Goal: Task Accomplishment & Management: Use online tool/utility

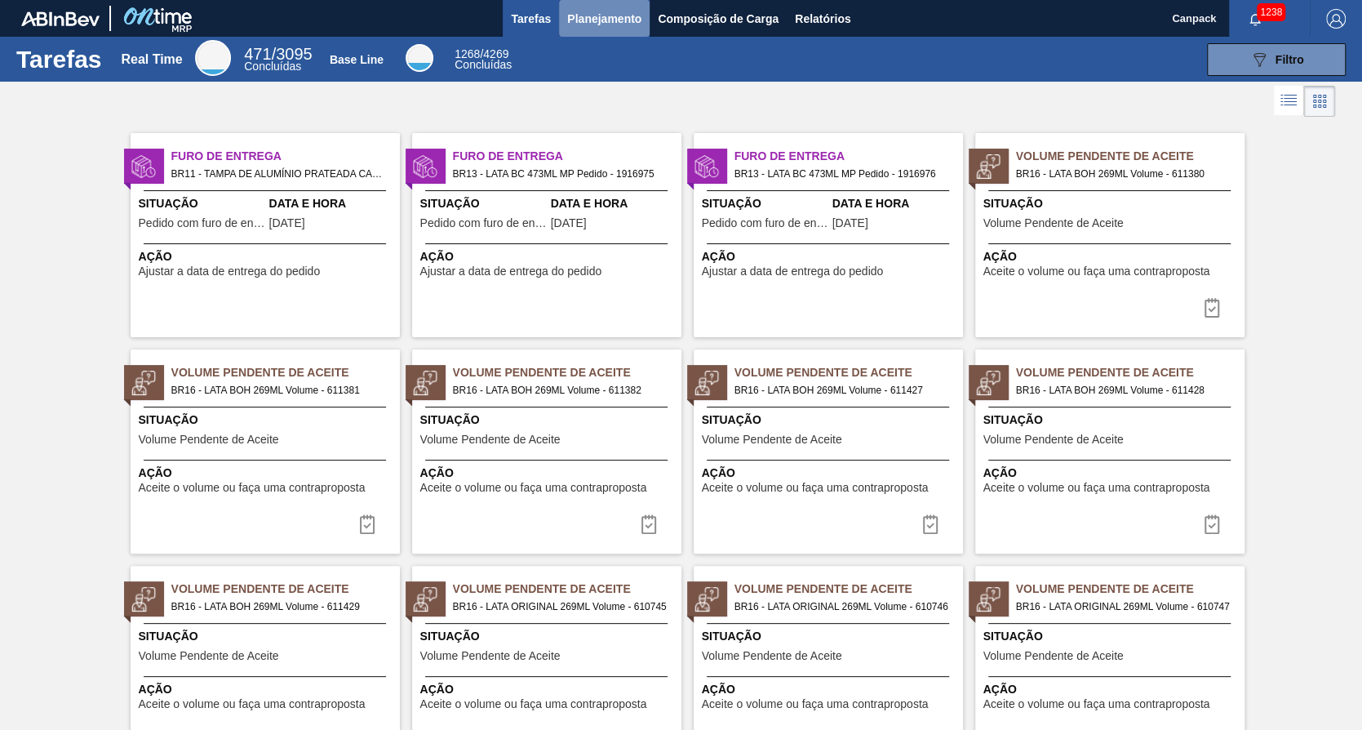
click at [625, 21] on span "Planejamento" at bounding box center [604, 19] width 74 height 20
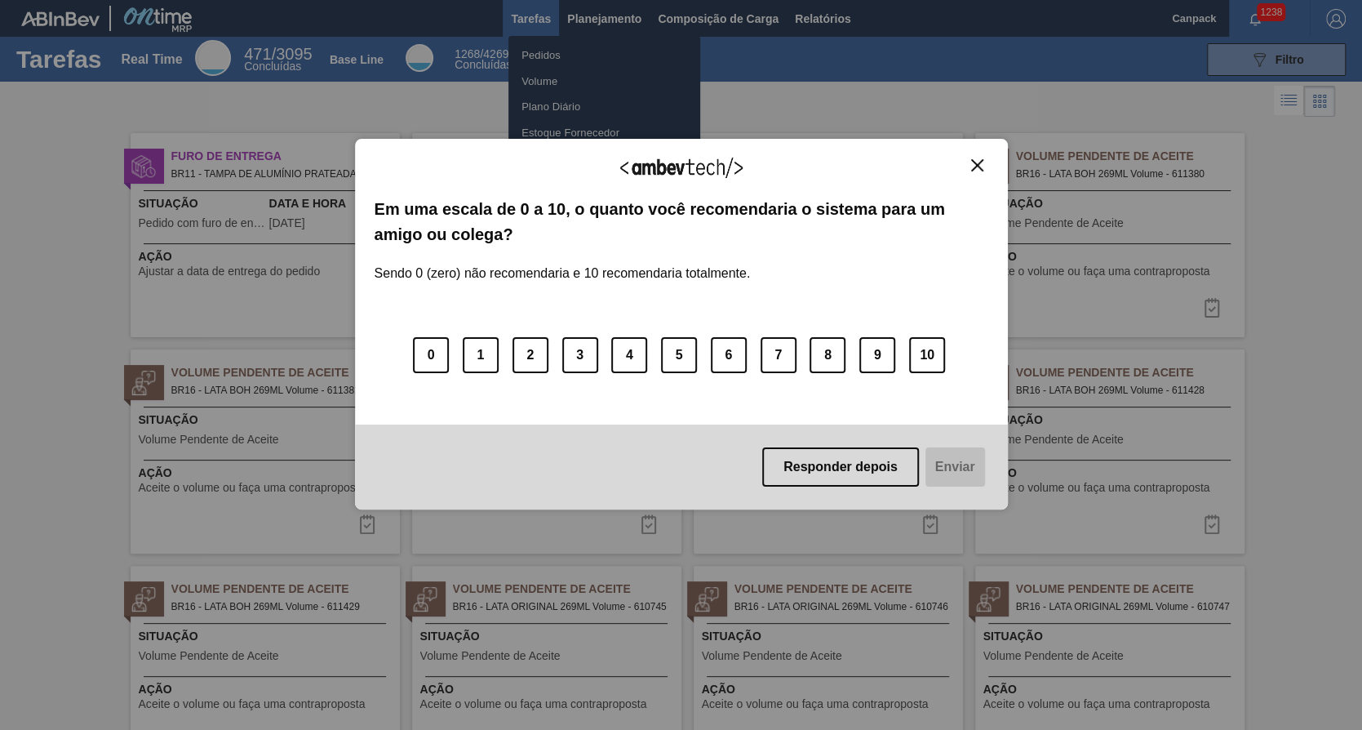
click at [565, 50] on div "Agradecemos seu feedback! Em uma escala de 0 a 10, o quanto você recomendaria o…" at bounding box center [681, 324] width 653 height 684
click at [977, 167] on img "Close" at bounding box center [977, 165] width 12 height 12
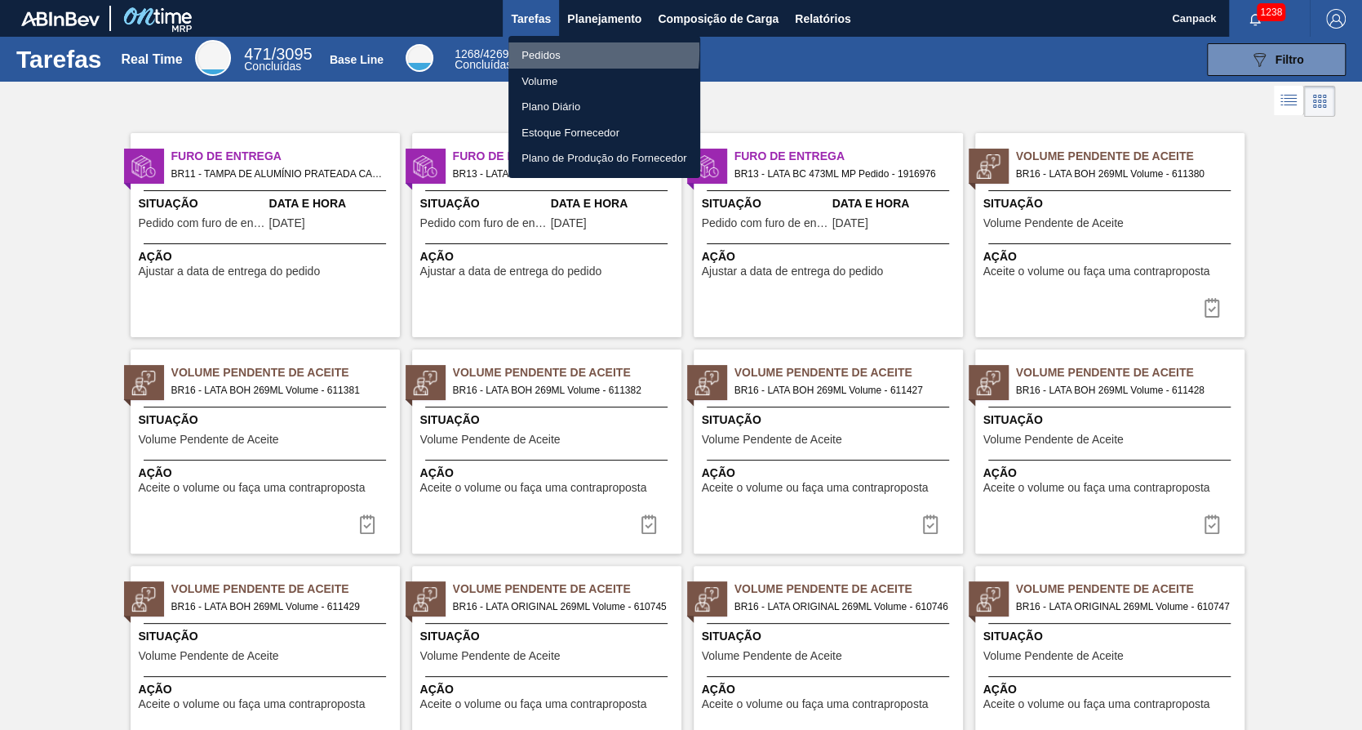
click at [538, 51] on li "Pedidos" at bounding box center [605, 55] width 192 height 26
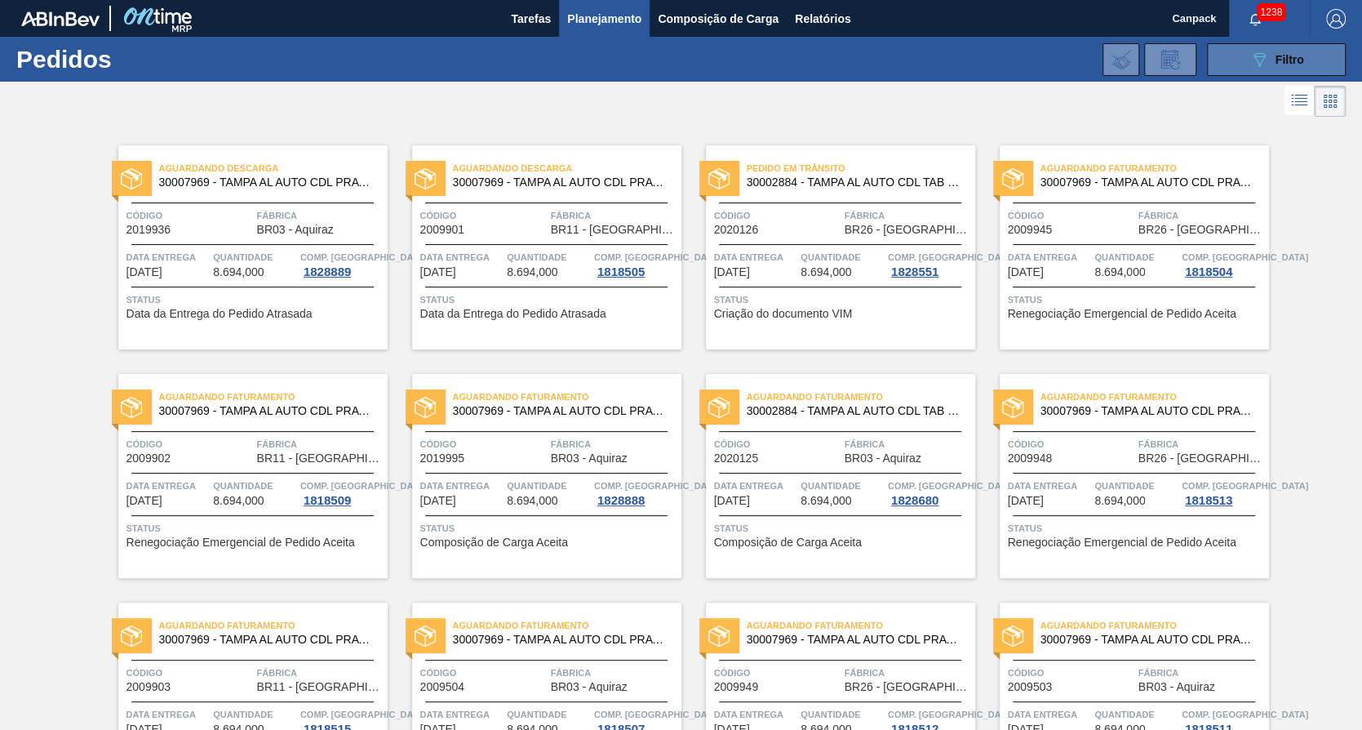
click at [1301, 51] on button "089F7B8B-B2A5-4AFE-B5C0-19BA573D28AC Filtro" at bounding box center [1276, 59] width 139 height 33
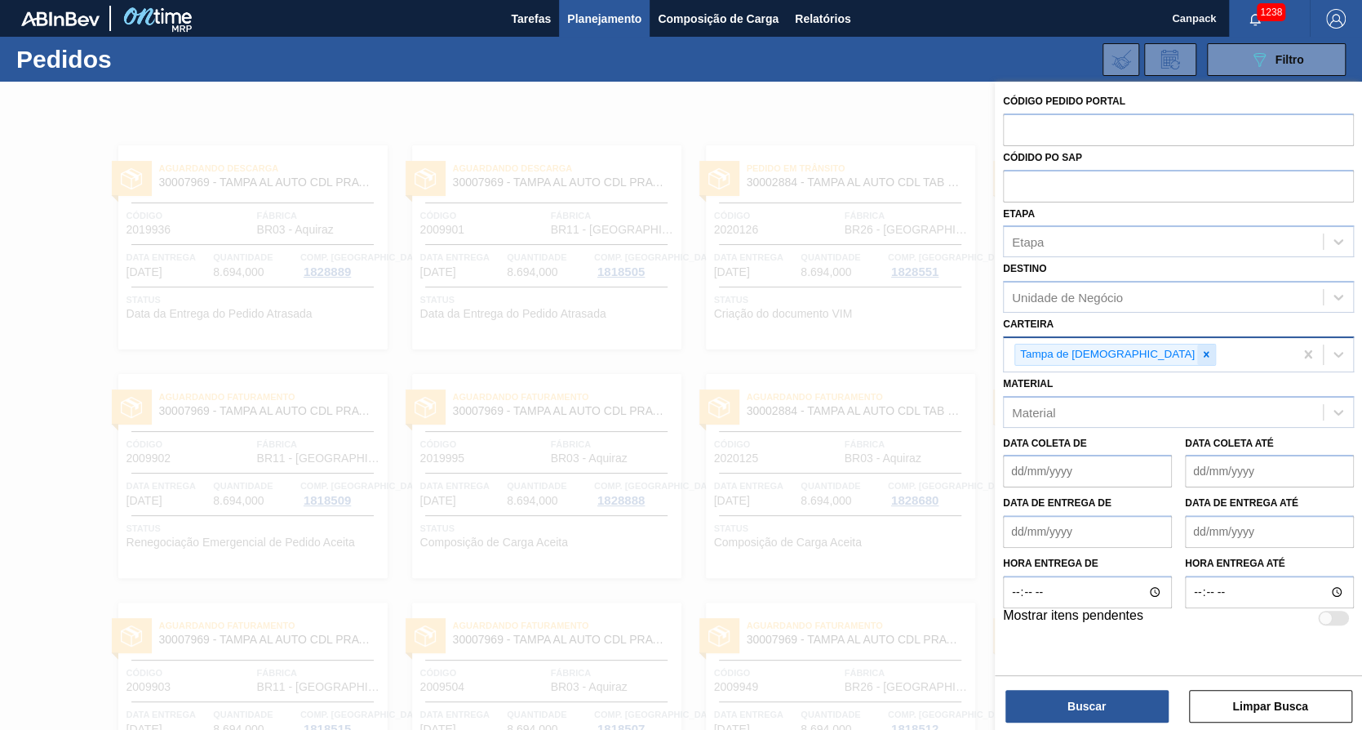
click at [1204, 352] on icon at bounding box center [1207, 355] width 6 height 6
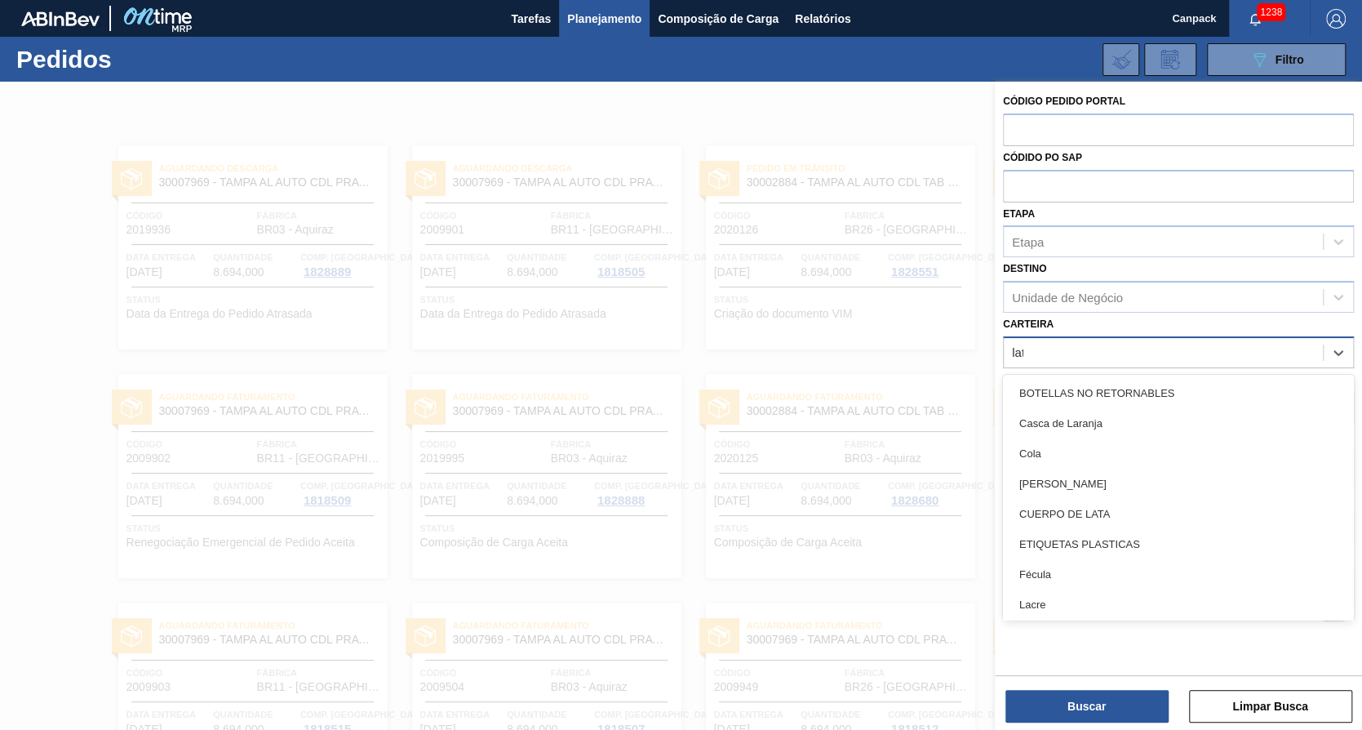
type input "lata"
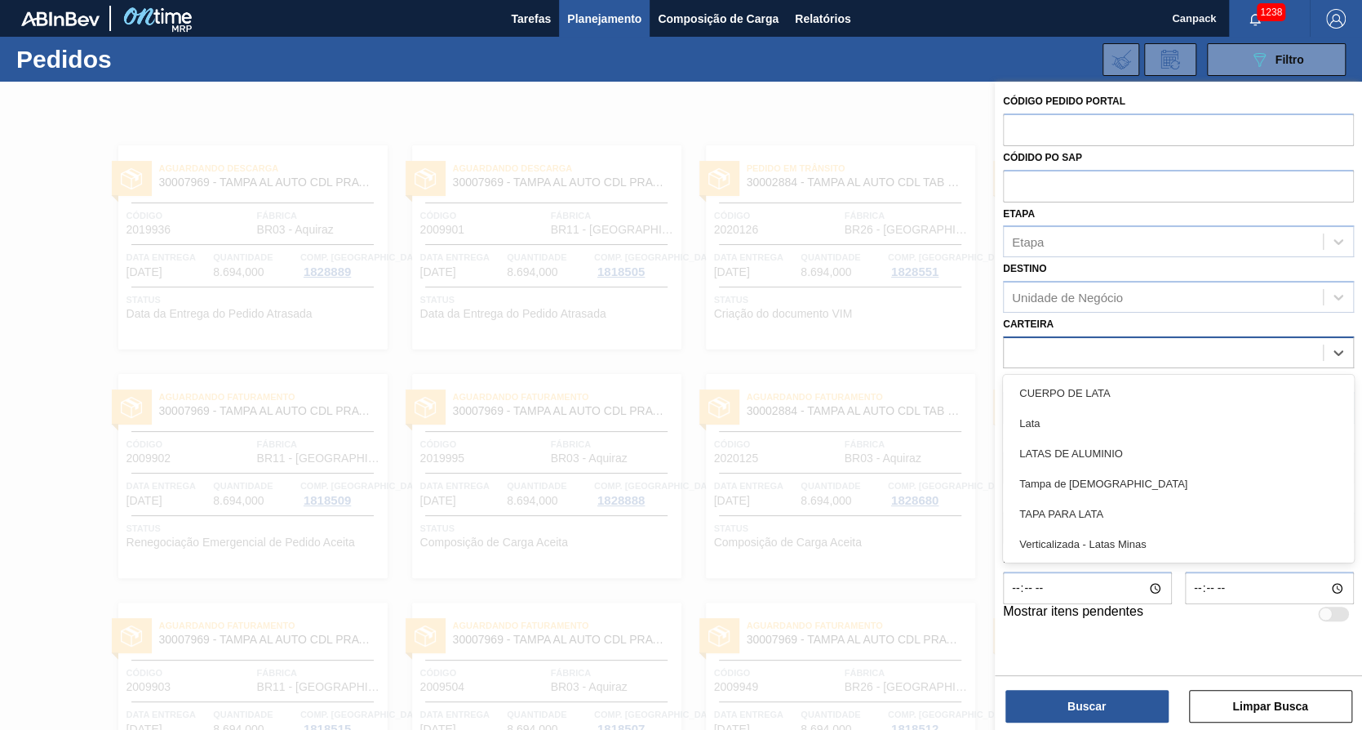
click at [1267, 351] on div "lata" at bounding box center [1163, 352] width 319 height 24
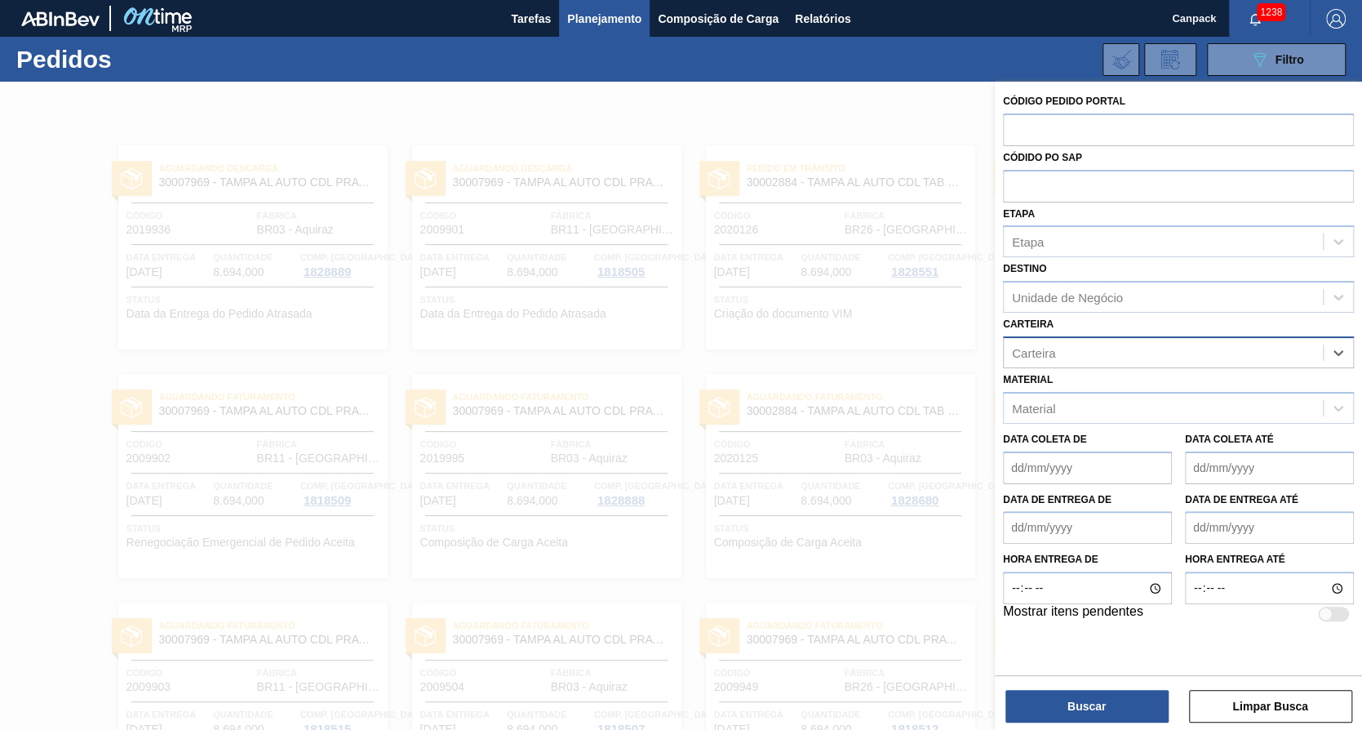
click at [1267, 351] on div "Carteira" at bounding box center [1163, 352] width 319 height 24
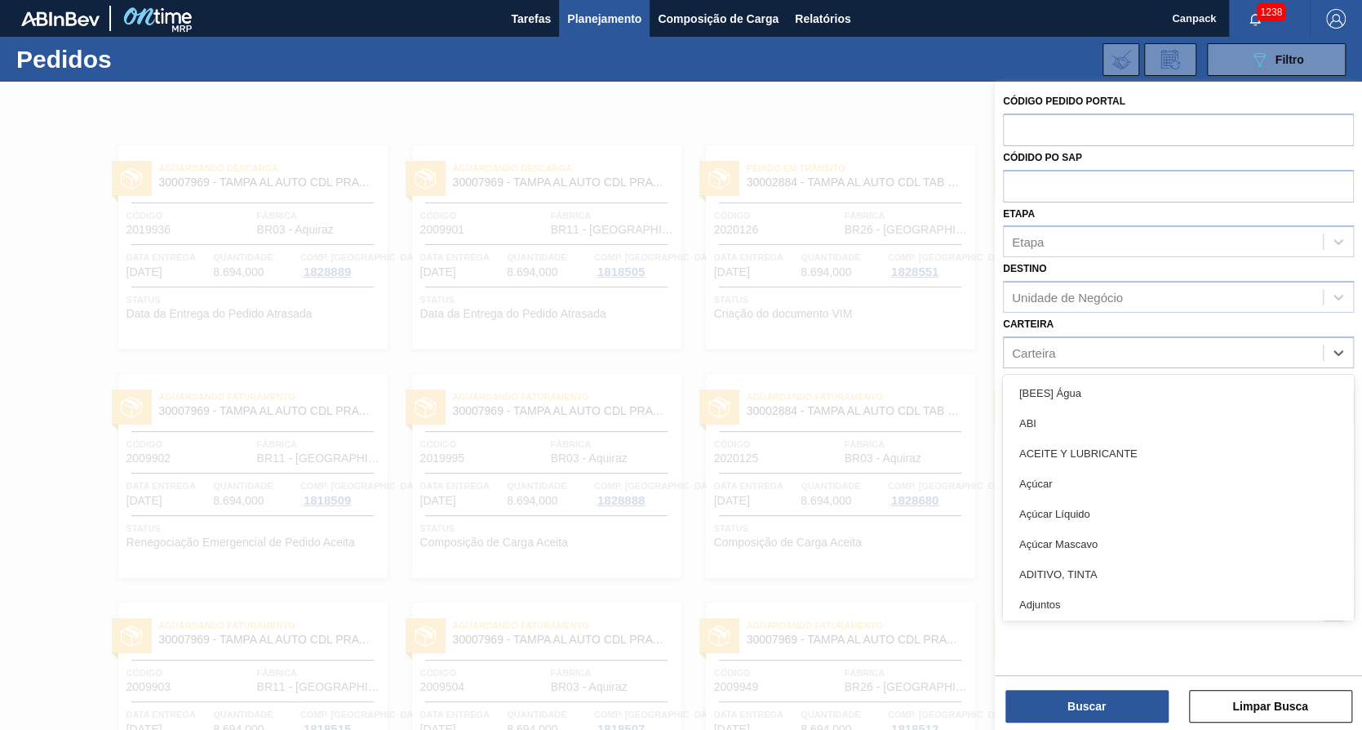
click at [875, 318] on div at bounding box center [681, 447] width 1362 height 730
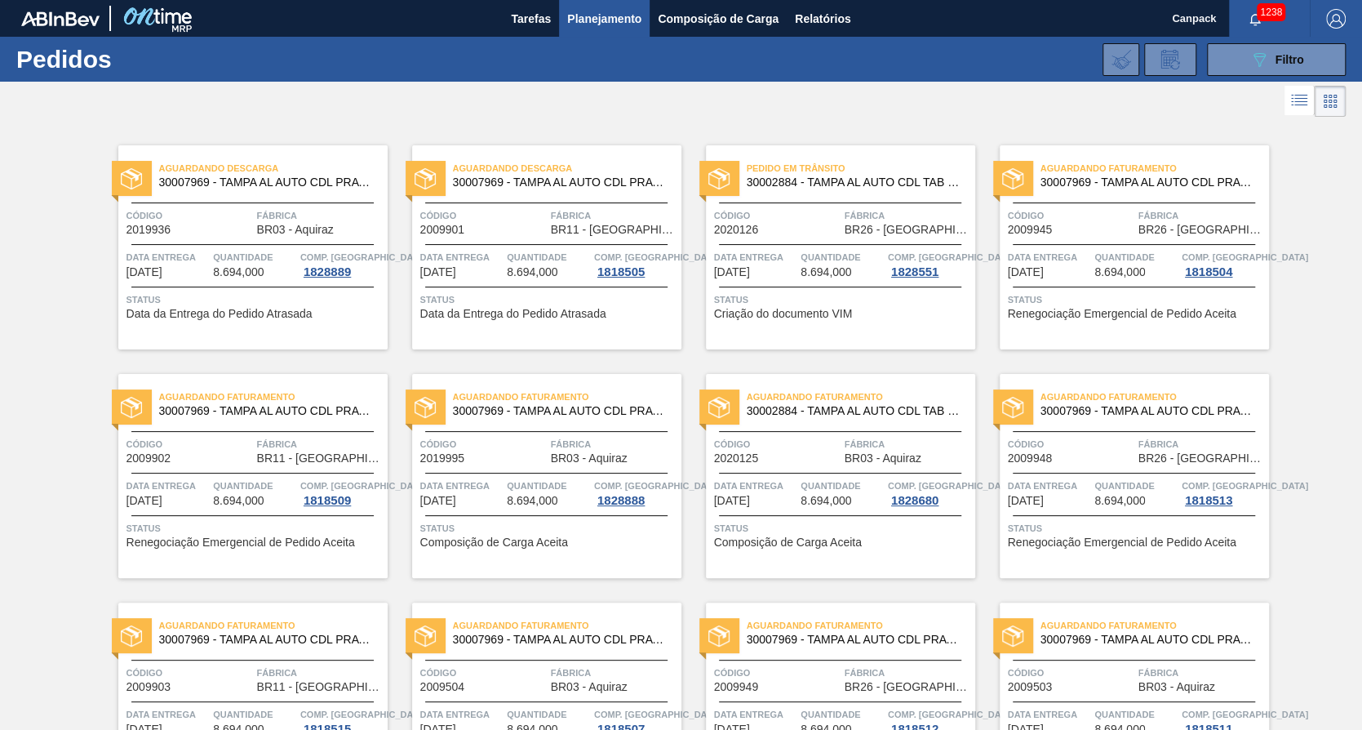
click at [1291, 77] on div "089F7B8B-B2A5-4AFE-B5C0-19BA573D28AC Filtro Código Pedido Portal Códido PO SAP …" at bounding box center [805, 59] width 1100 height 49
click at [1290, 69] on button "089F7B8B-B2A5-4AFE-B5C0-19BA573D28AC Filtro" at bounding box center [1276, 59] width 139 height 33
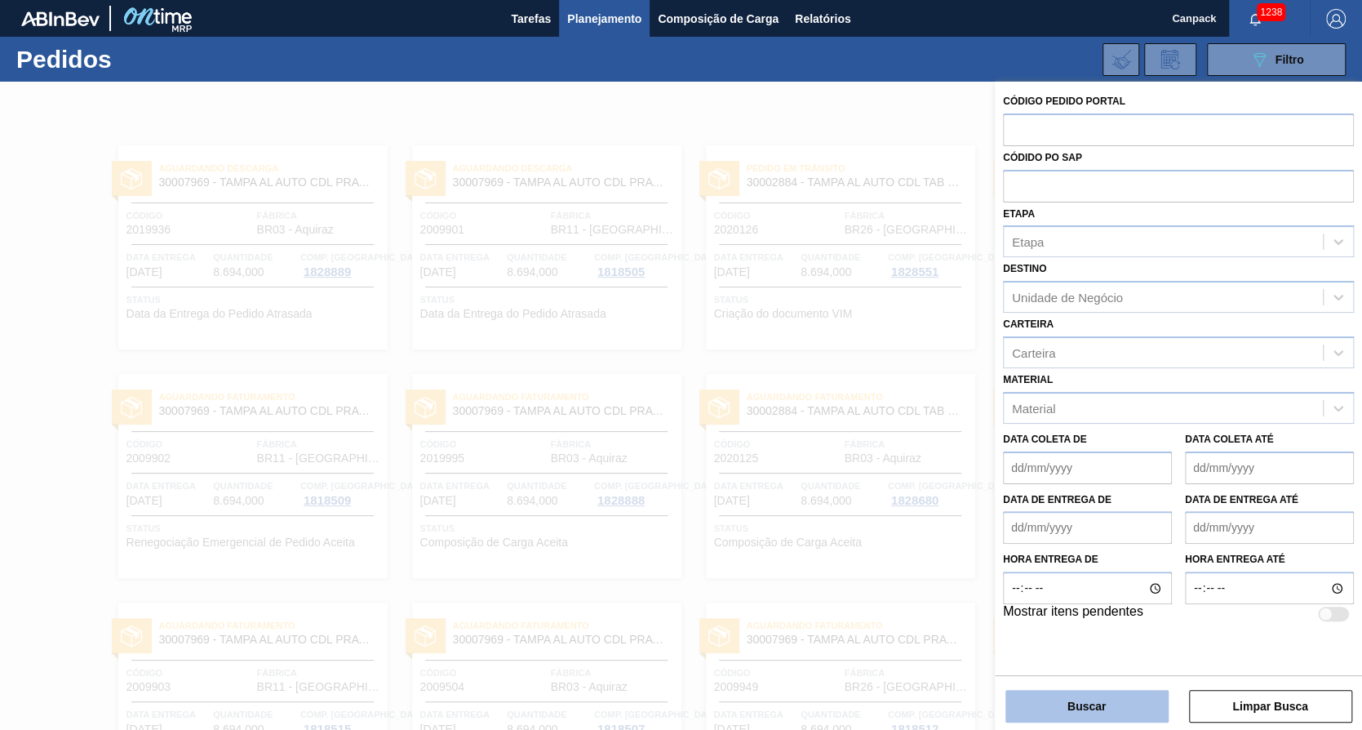
click at [1089, 702] on button "Buscar" at bounding box center [1087, 706] width 163 height 33
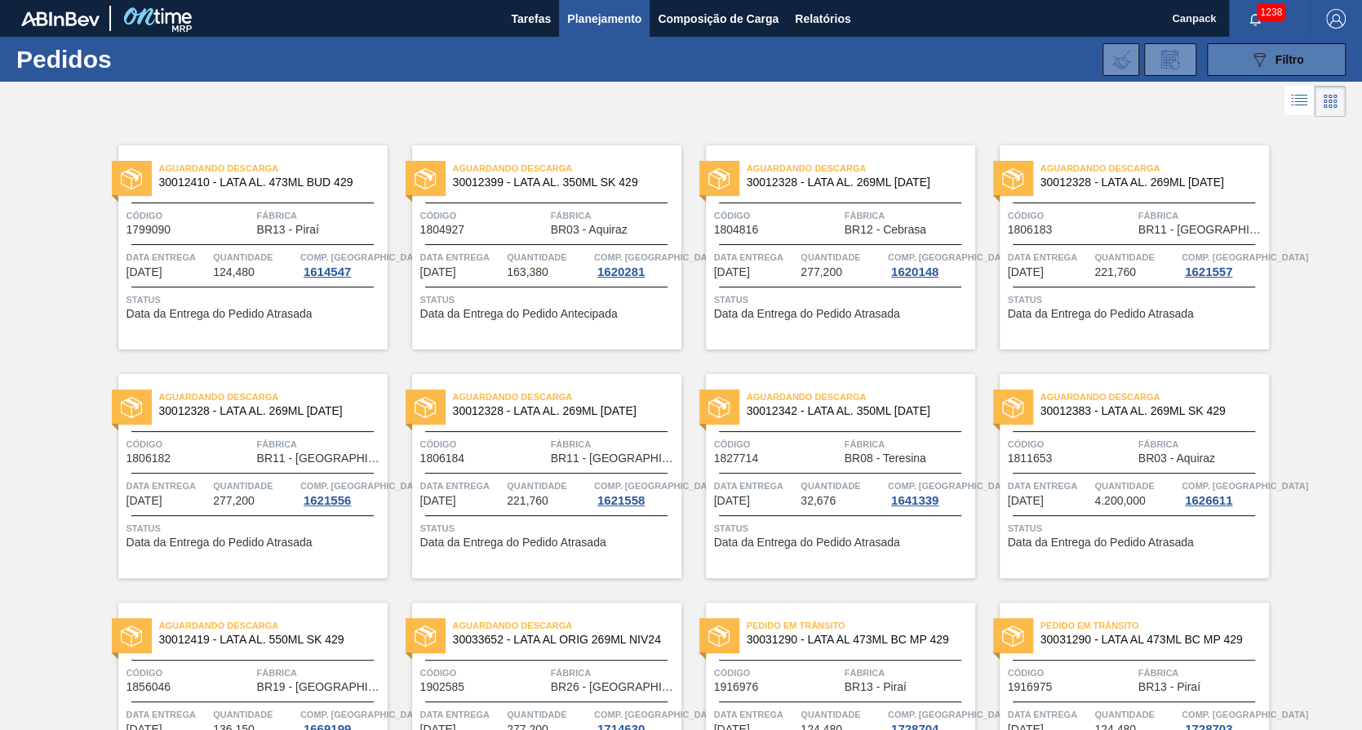
click at [1261, 55] on icon "089F7B8B-B2A5-4AFE-B5C0-19BA573D28AC" at bounding box center [1260, 60] width 20 height 20
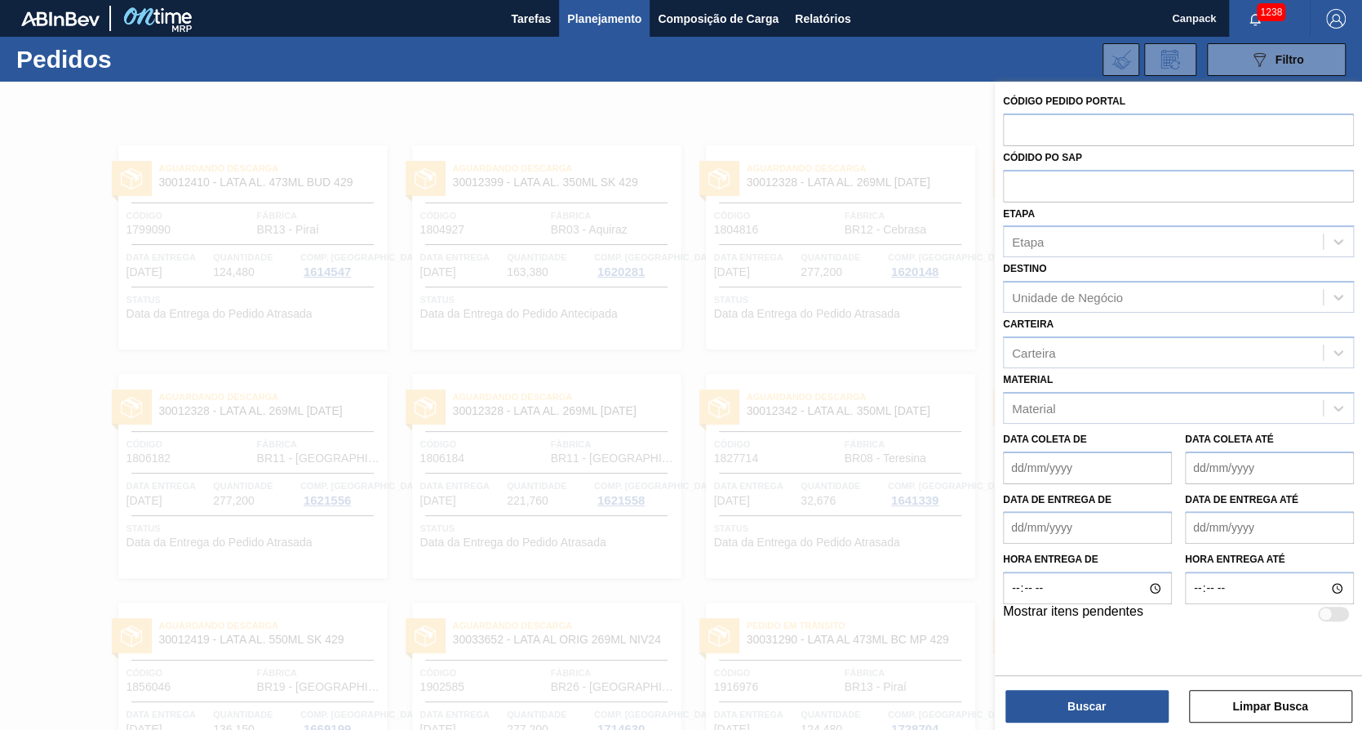
click at [562, 20] on button "Planejamento" at bounding box center [604, 18] width 91 height 37
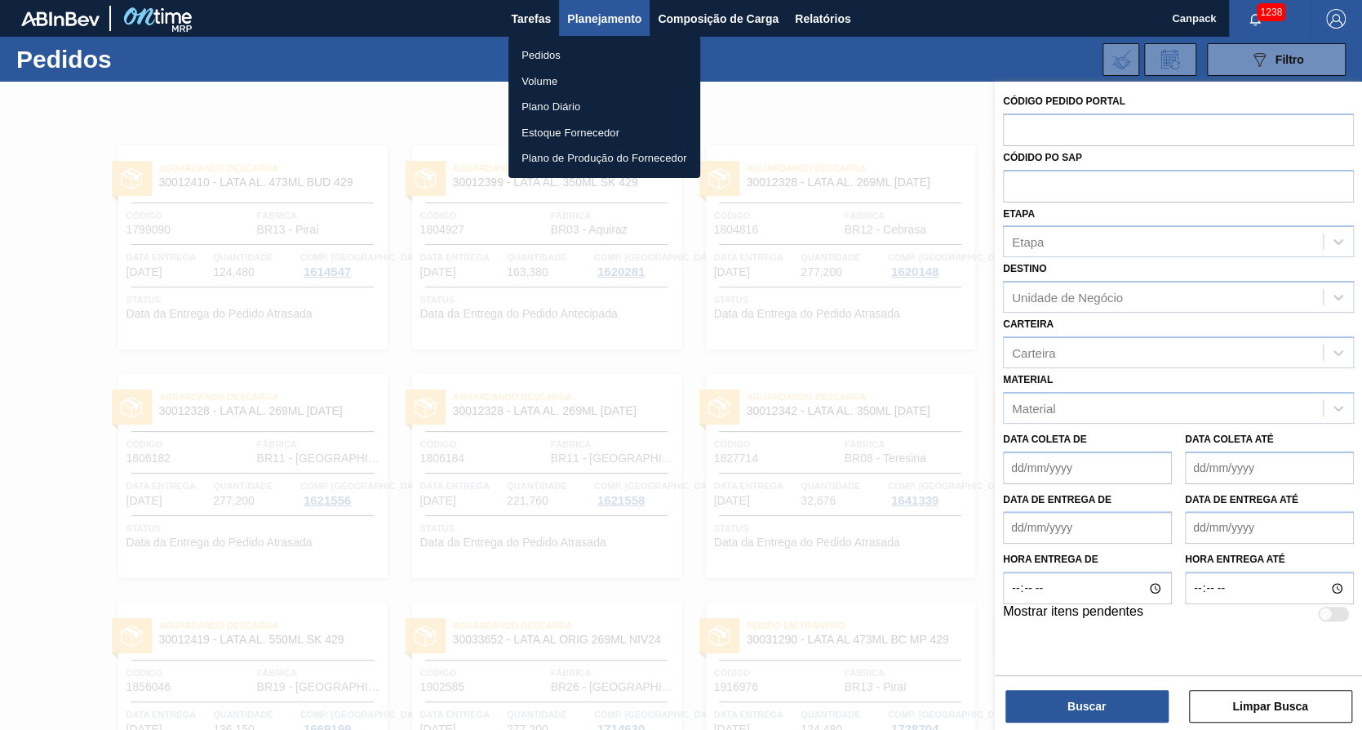
click at [522, 20] on div at bounding box center [681, 365] width 1362 height 730
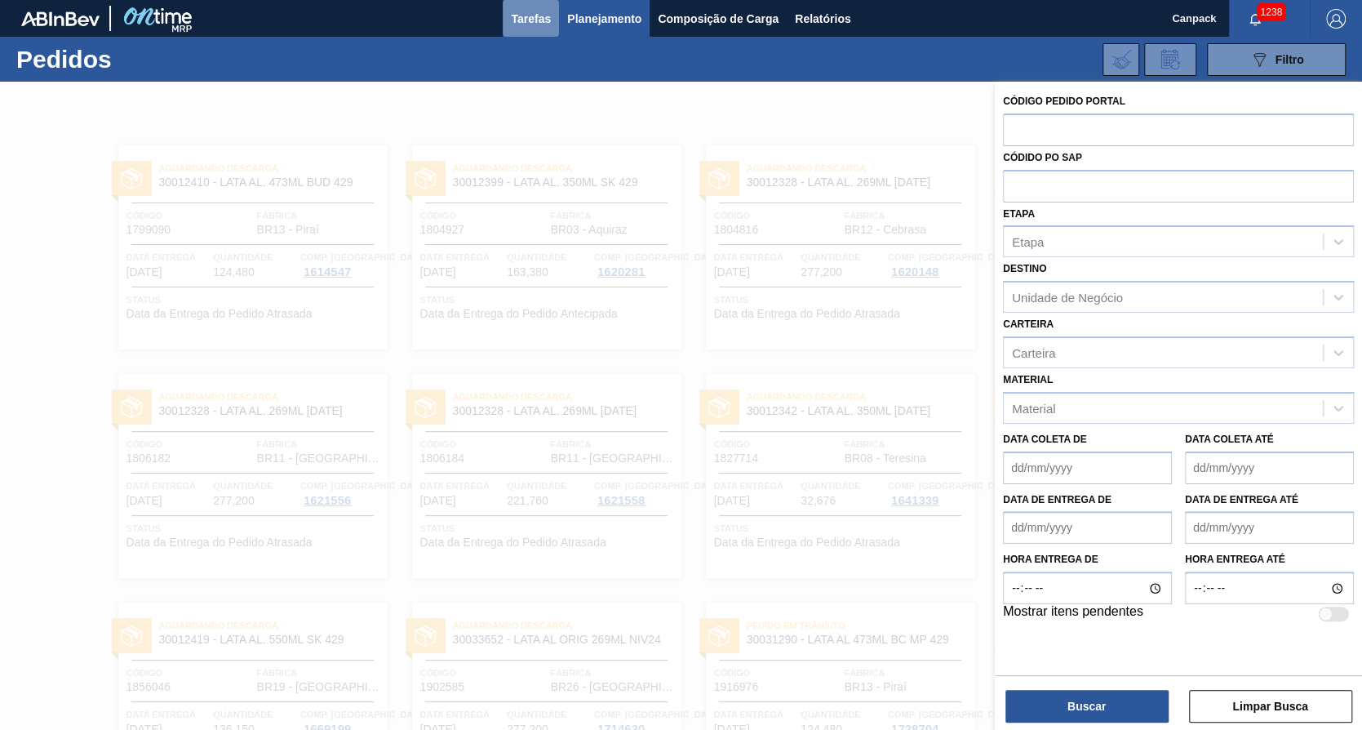
click at [531, 22] on span "Tarefas" at bounding box center [531, 19] width 40 height 20
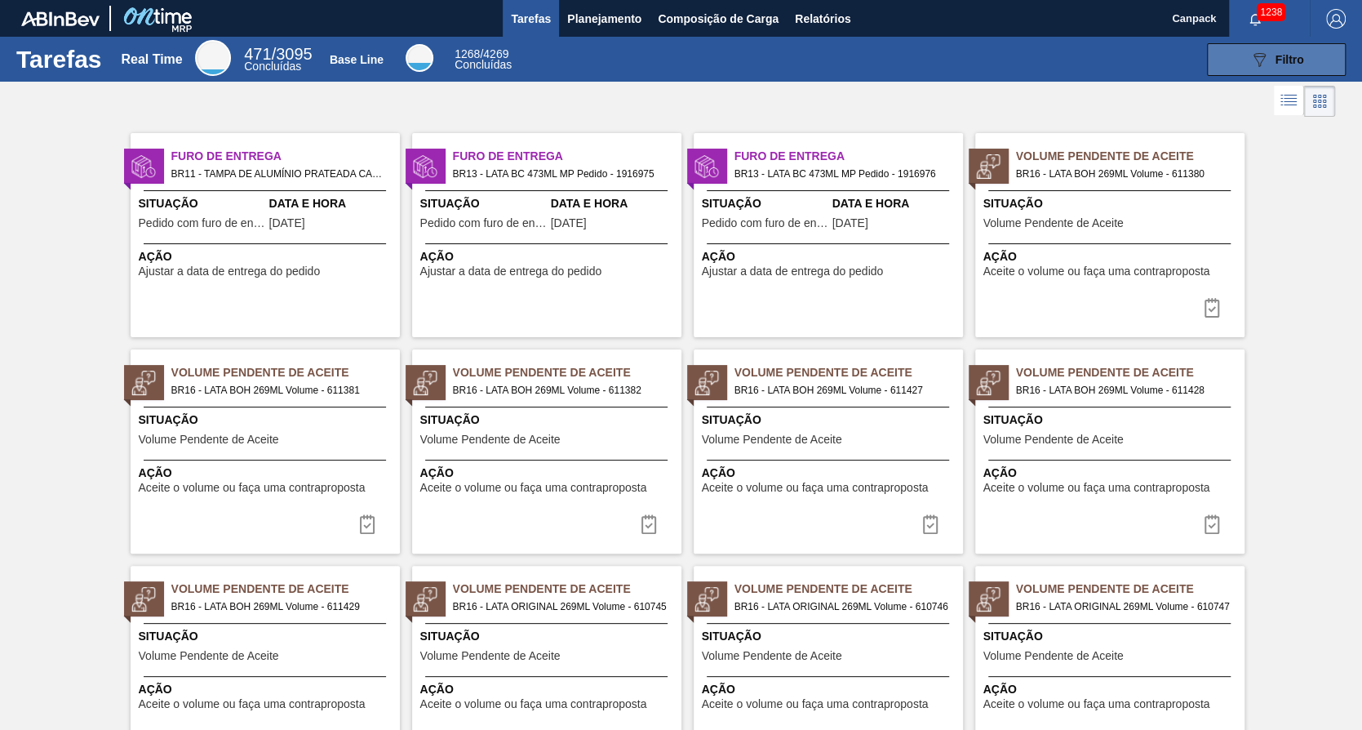
click at [1289, 51] on div "089F7B8B-B2A5-4AFE-B5C0-19BA573D28AC Filtro" at bounding box center [1277, 60] width 55 height 20
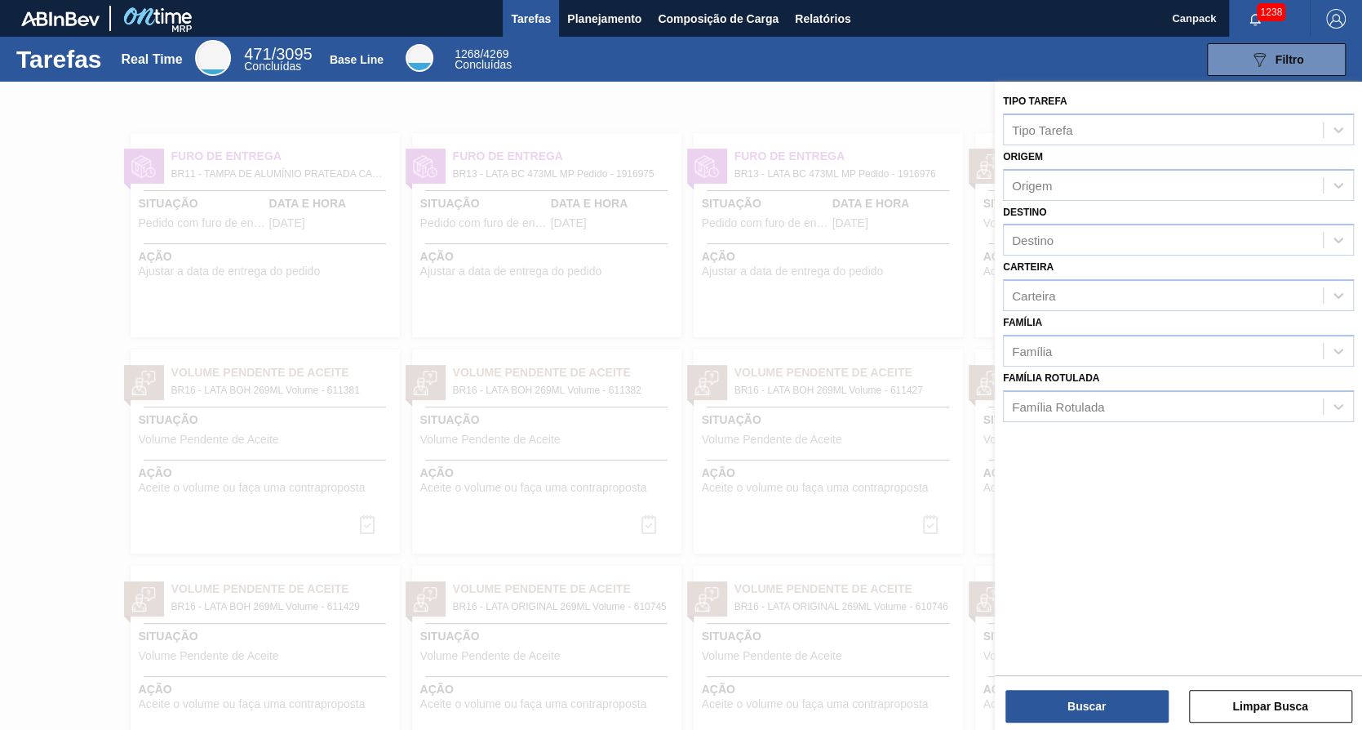
click at [913, 327] on div at bounding box center [681, 447] width 1362 height 730
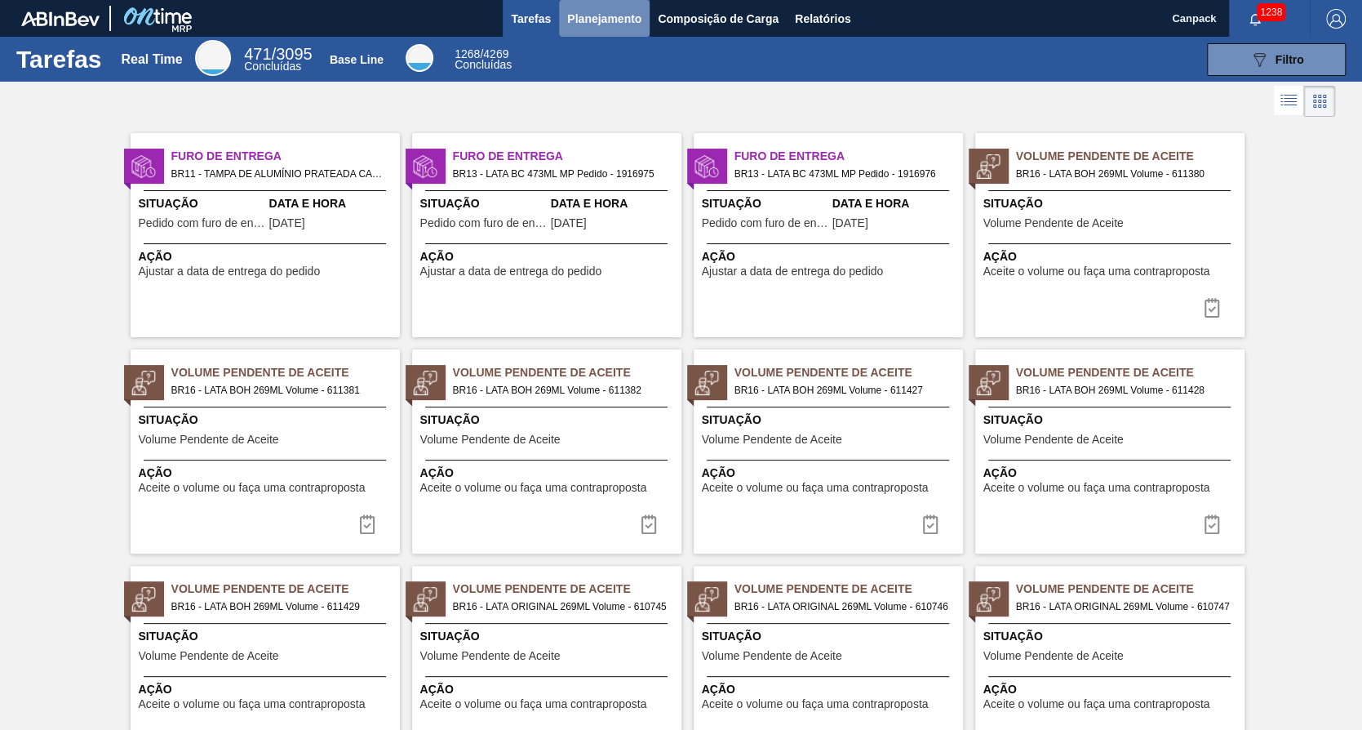
click at [576, 9] on span "Planejamento" at bounding box center [604, 19] width 74 height 20
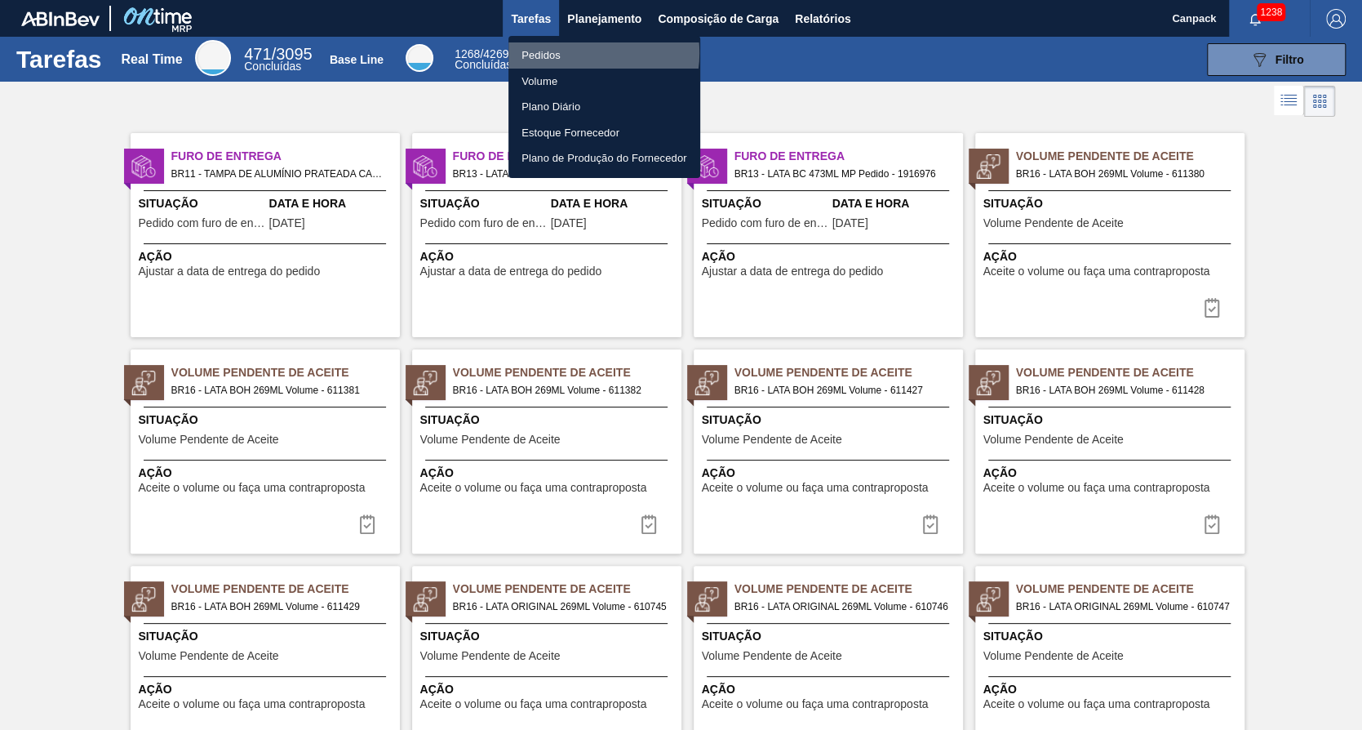
click at [582, 53] on li "Pedidos" at bounding box center [605, 55] width 192 height 26
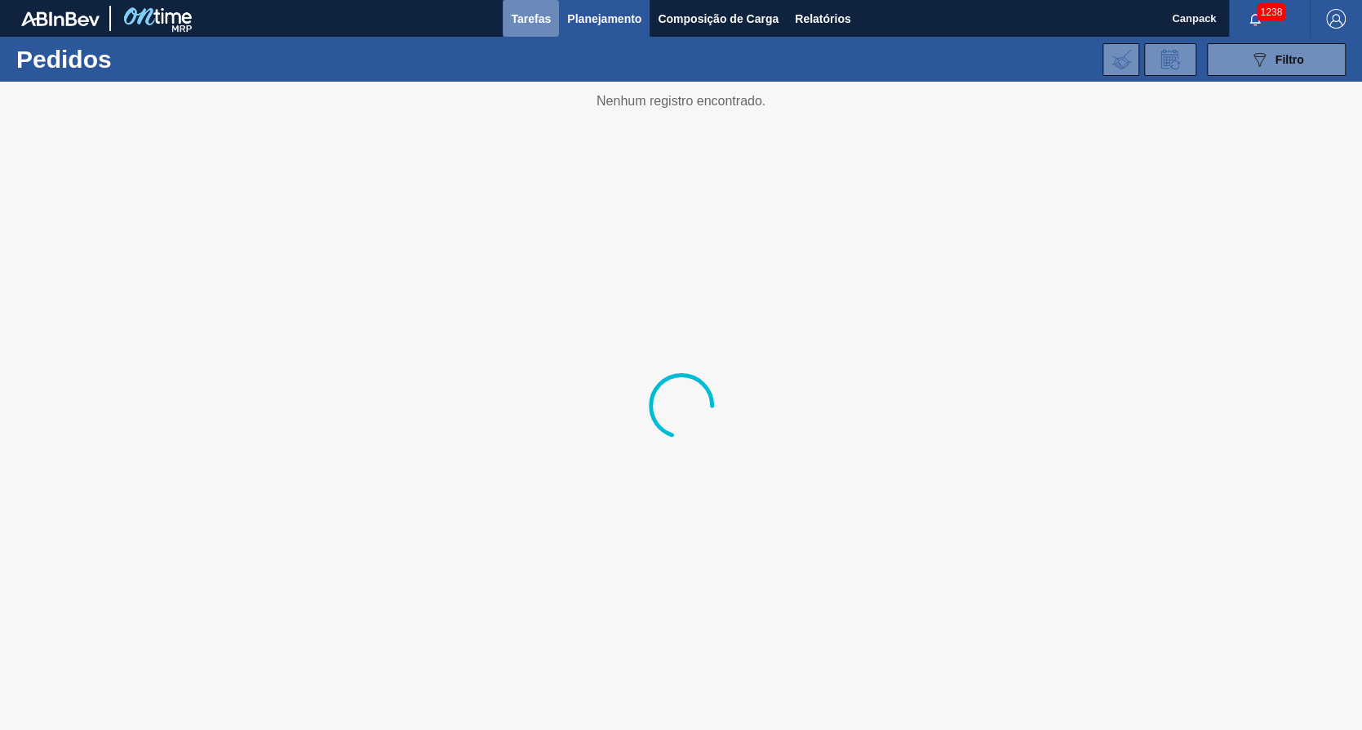
click at [527, 16] on span "Tarefas" at bounding box center [531, 19] width 40 height 20
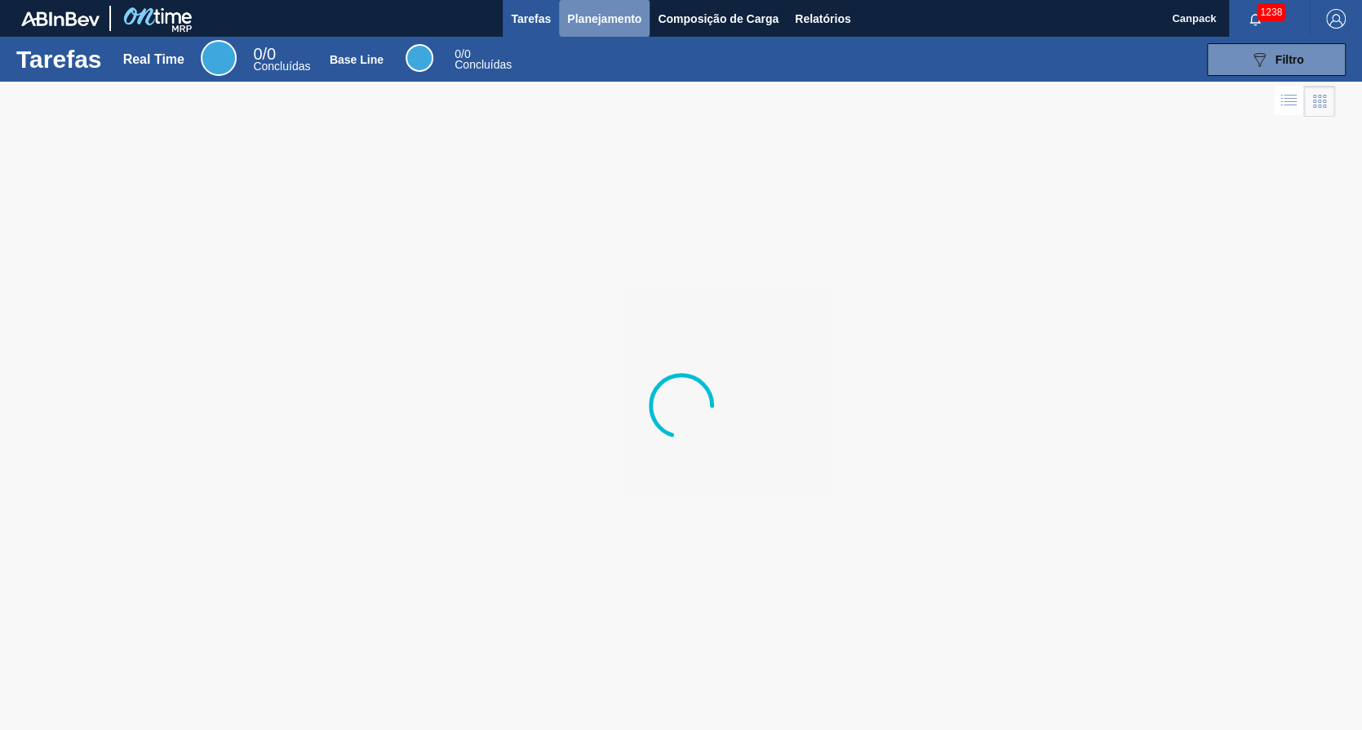
click at [603, 20] on span "Planejamento" at bounding box center [604, 19] width 74 height 20
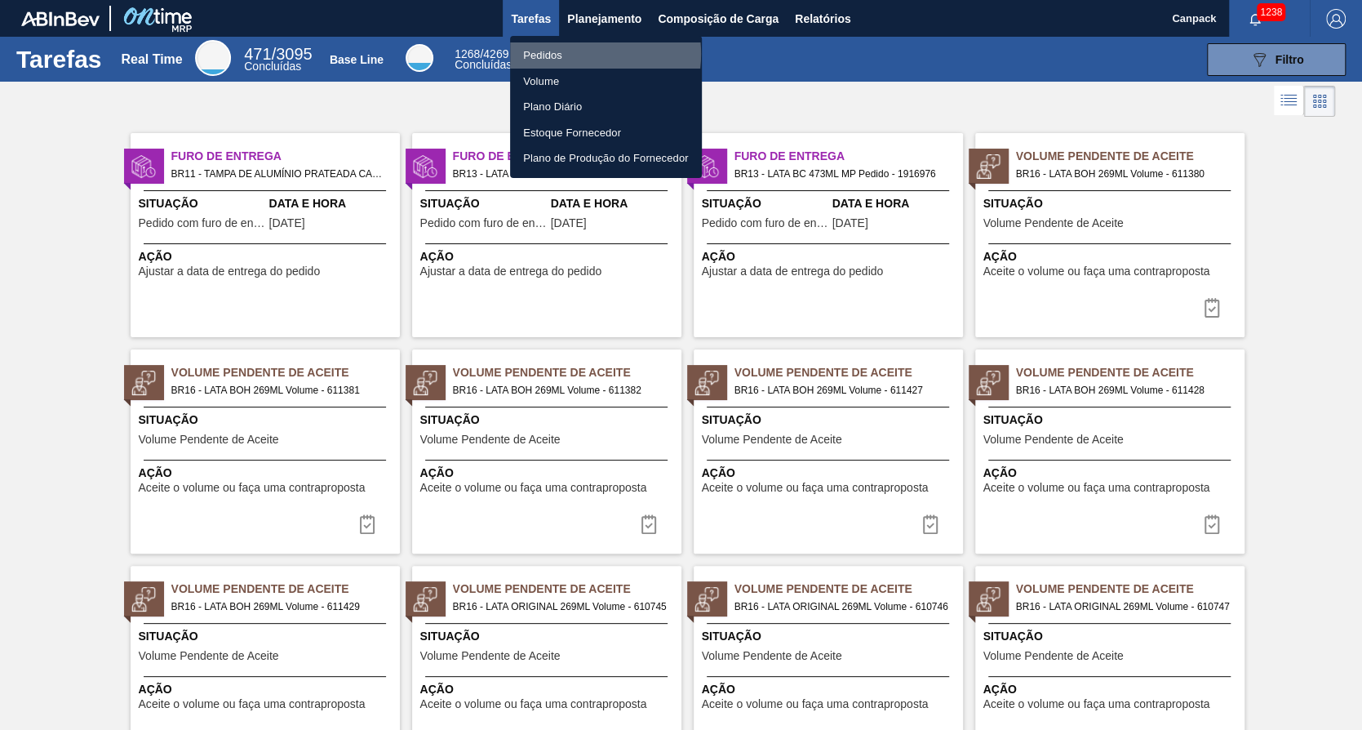
click at [570, 54] on li "Pedidos" at bounding box center [606, 55] width 192 height 26
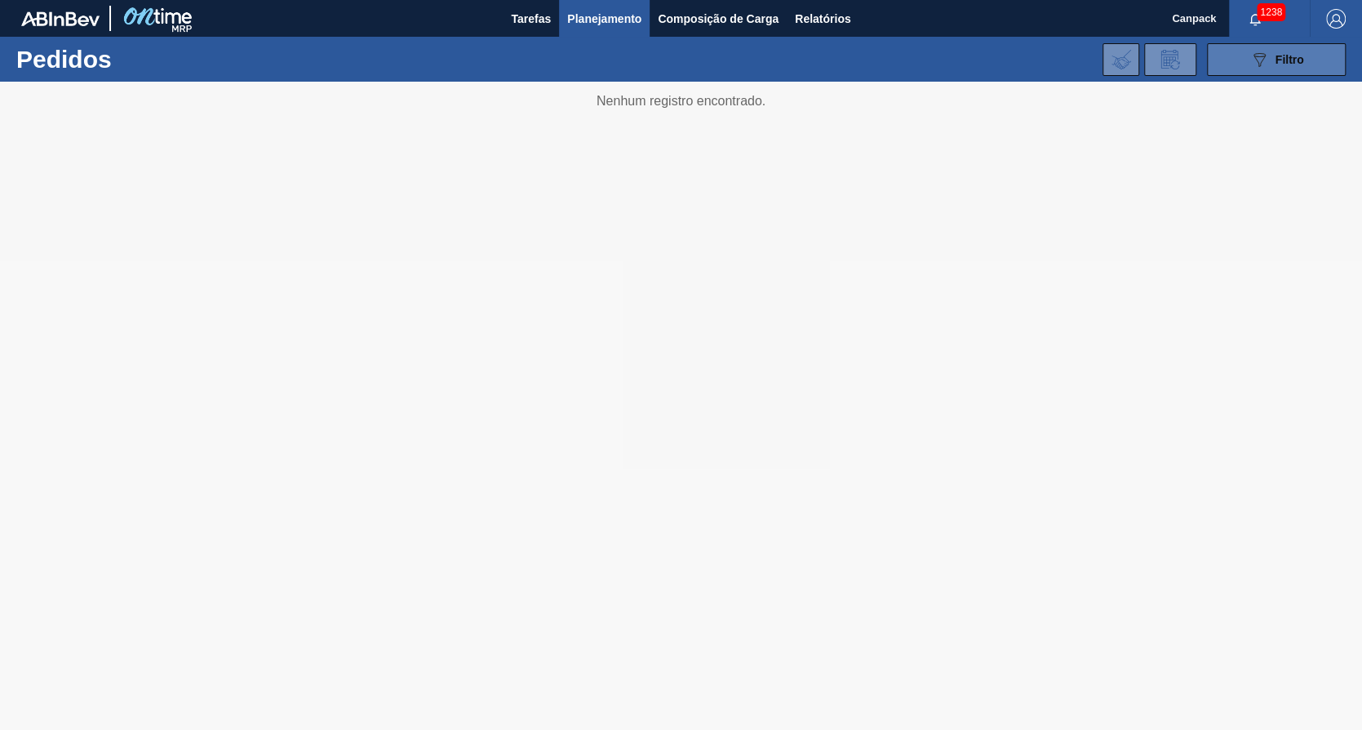
click at [1300, 64] on span "Filtro" at bounding box center [1290, 59] width 29 height 13
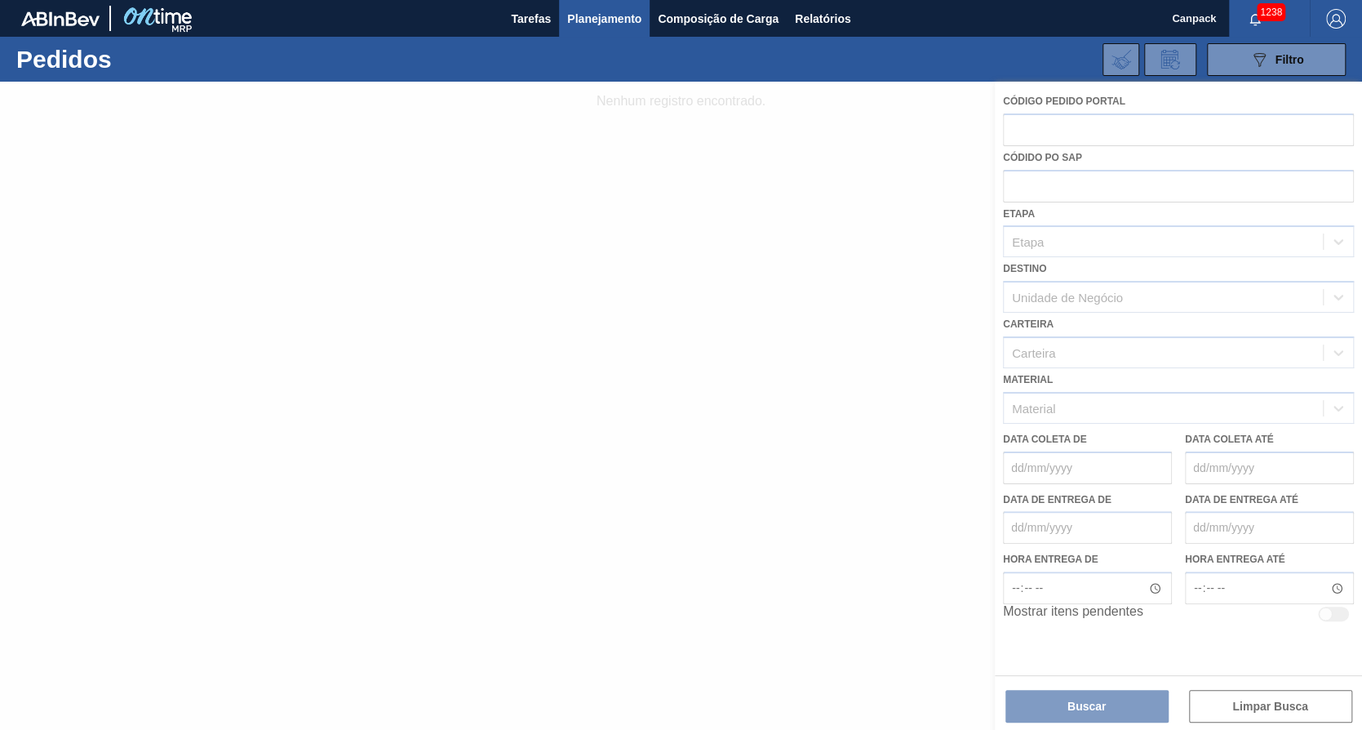
click at [1087, 334] on div at bounding box center [681, 406] width 1362 height 648
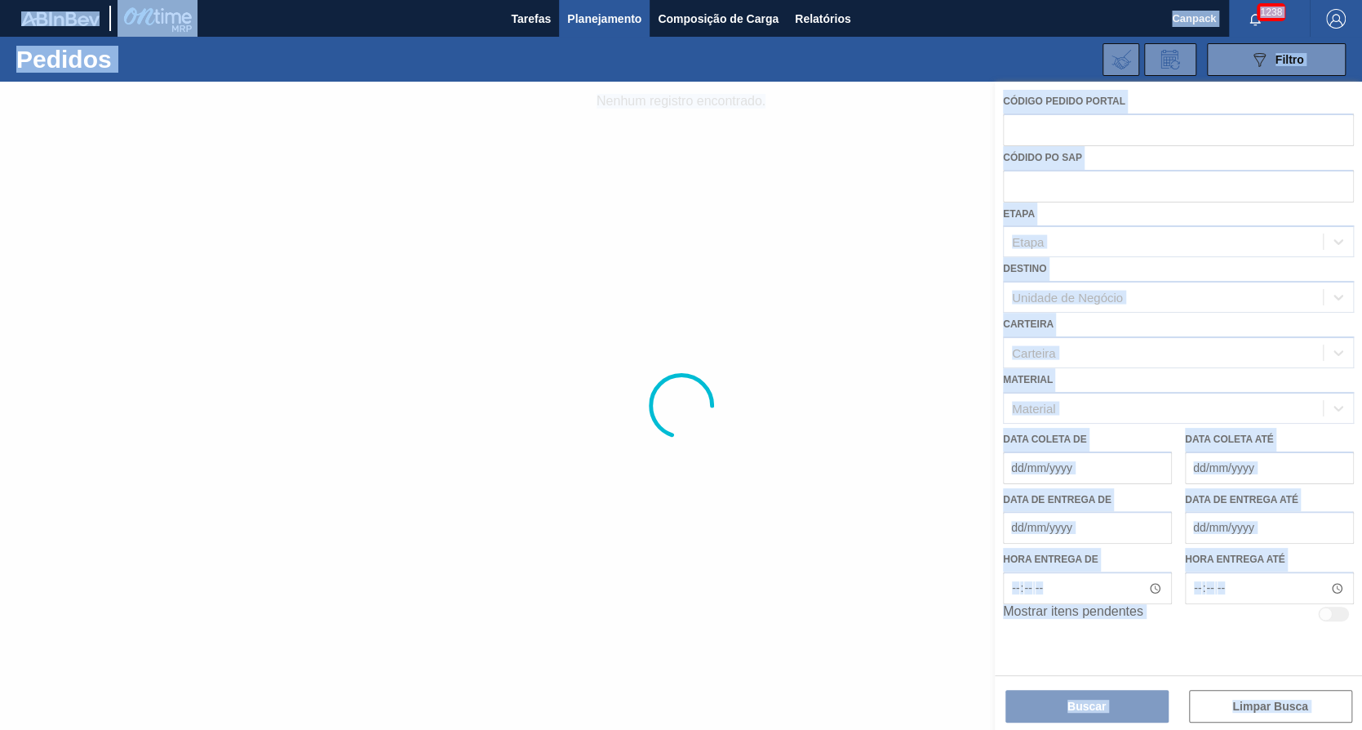
click at [1362, 0] on html "Tarefas Planejamento Composição de Carga Relatórios Canpack 1238 Marcar todas c…" at bounding box center [681, 0] width 1362 height 0
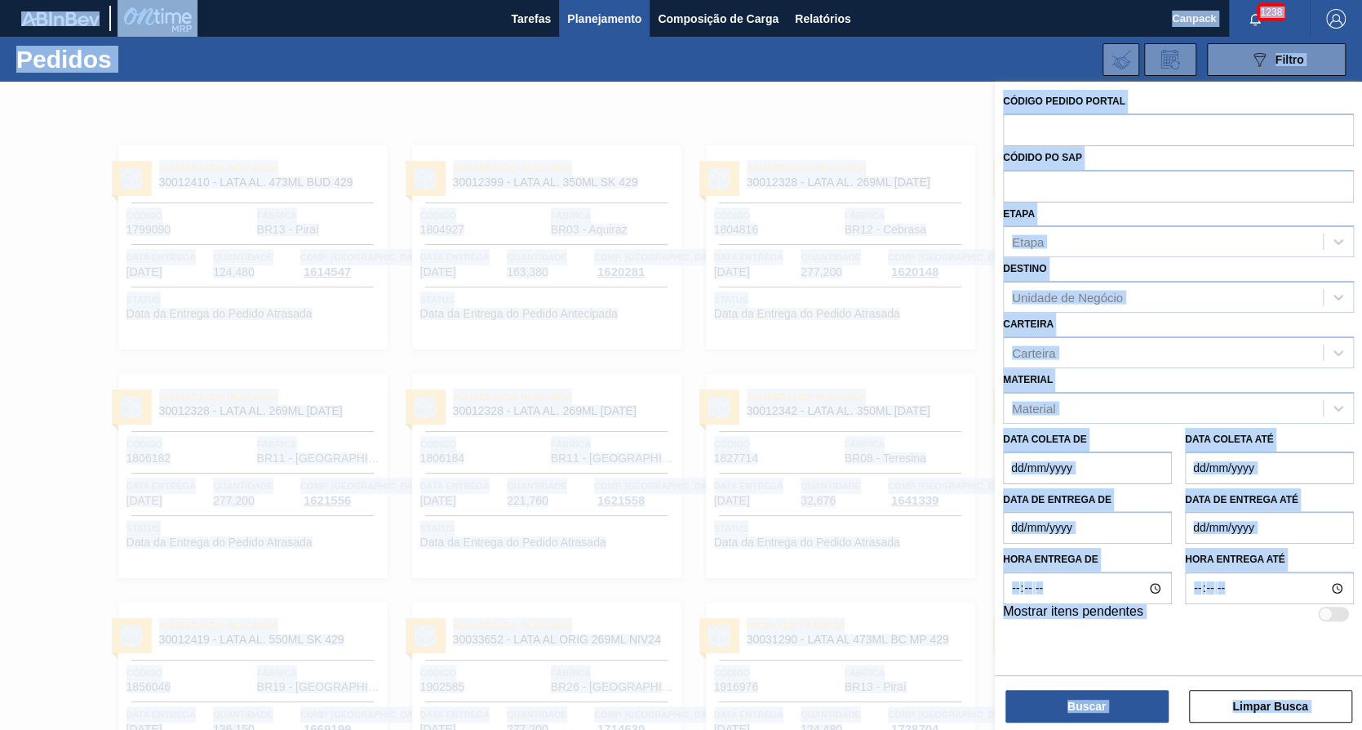
click at [931, 301] on div at bounding box center [681, 447] width 1362 height 730
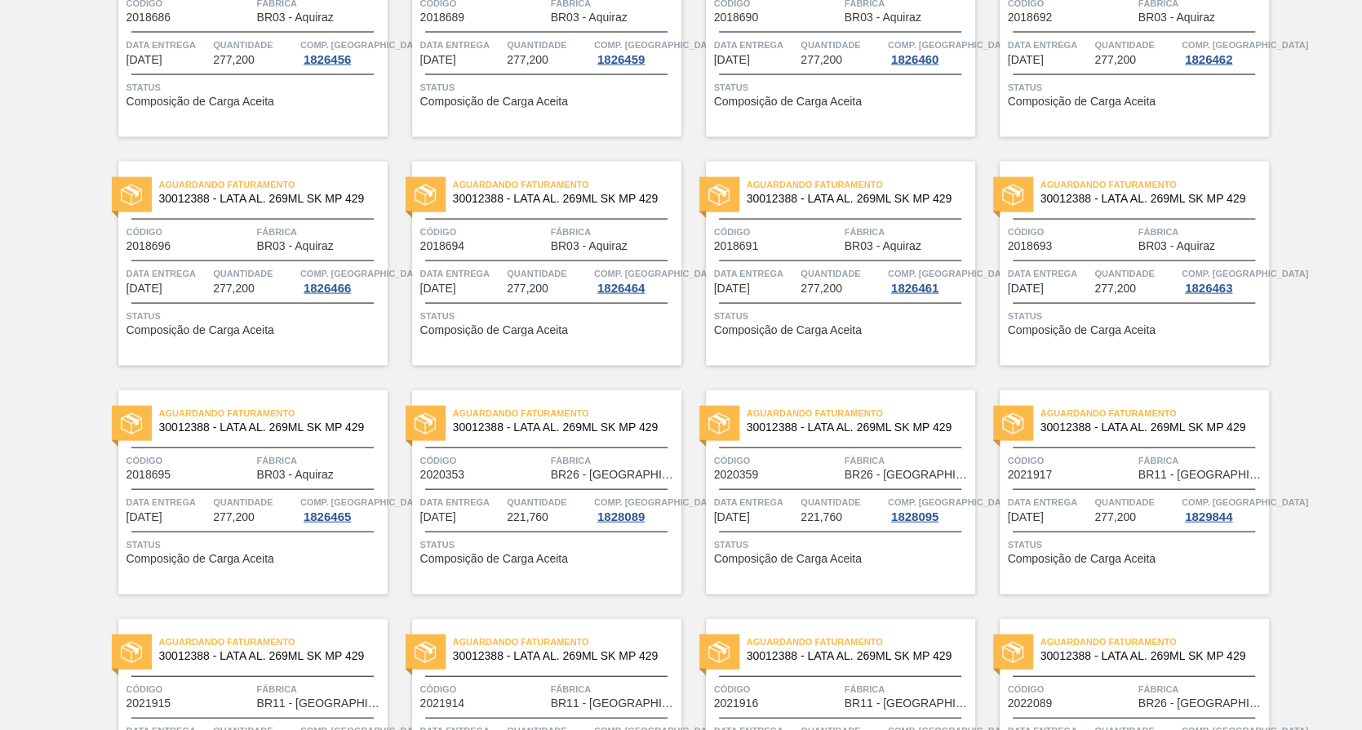
scroll to position [2423, 0]
